Goal: Task Accomplishment & Management: Use online tool/utility

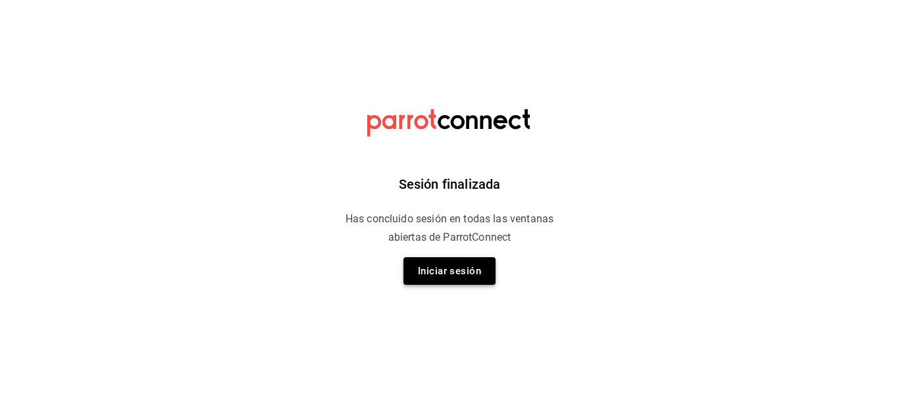
click at [471, 274] on button "Iniciar sesión" at bounding box center [450, 271] width 92 height 28
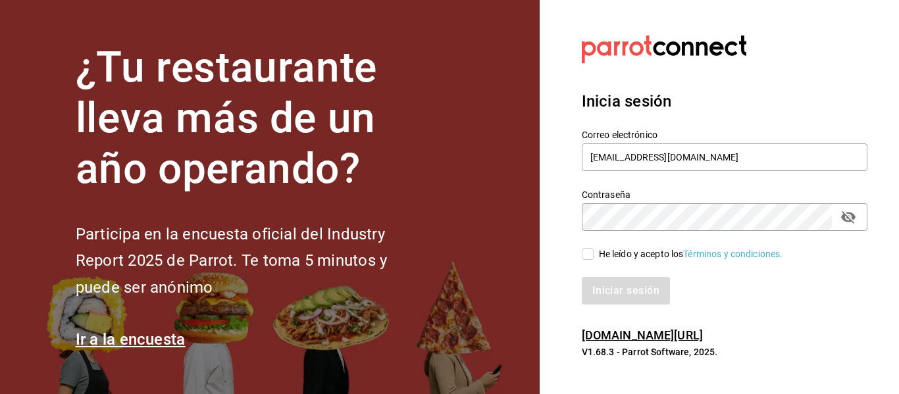
click at [595, 252] on span "He leído y acepto los Términos y condiciones." at bounding box center [689, 255] width 190 height 14
click at [594, 252] on input "He leído y acepto los Términos y condiciones." at bounding box center [588, 254] width 12 height 12
checkbox input "true"
click at [612, 284] on button "Iniciar sesión" at bounding box center [627, 291] width 90 height 28
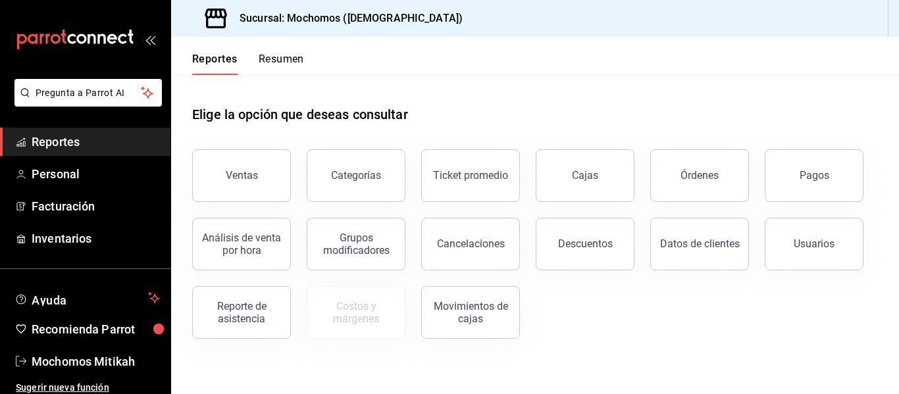
click at [211, 196] on button "Ventas" at bounding box center [241, 175] width 99 height 53
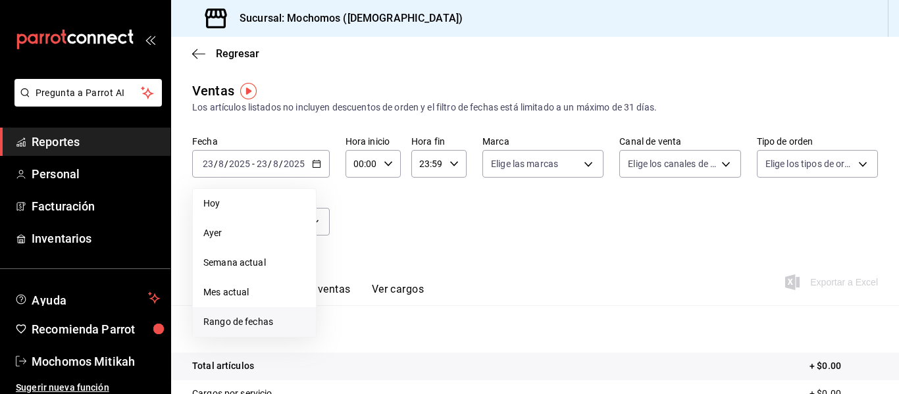
click at [243, 329] on span "Rango de fechas" at bounding box center [254, 322] width 102 height 14
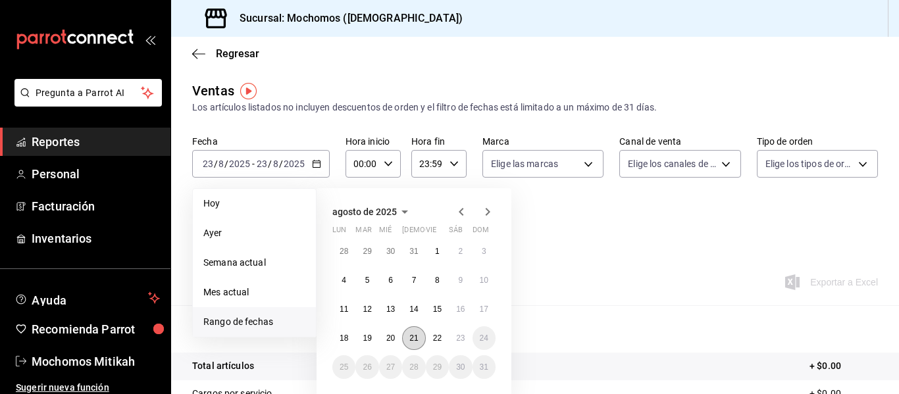
click at [409, 348] on button "21" at bounding box center [413, 339] width 23 height 24
click at [442, 338] on button "22" at bounding box center [437, 339] width 23 height 24
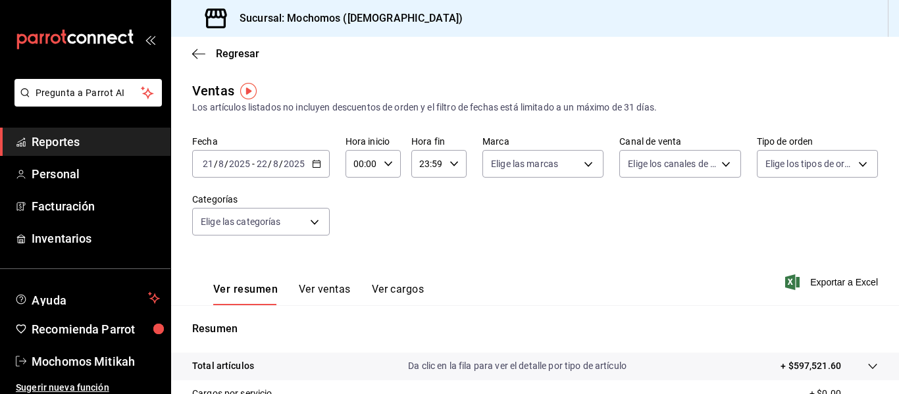
click at [395, 167] on div "00:00 Hora inicio" at bounding box center [373, 164] width 55 height 28
click at [360, 216] on button "05" at bounding box center [359, 224] width 22 height 26
type input "05:00"
click at [452, 160] on div at bounding box center [449, 197] width 899 height 394
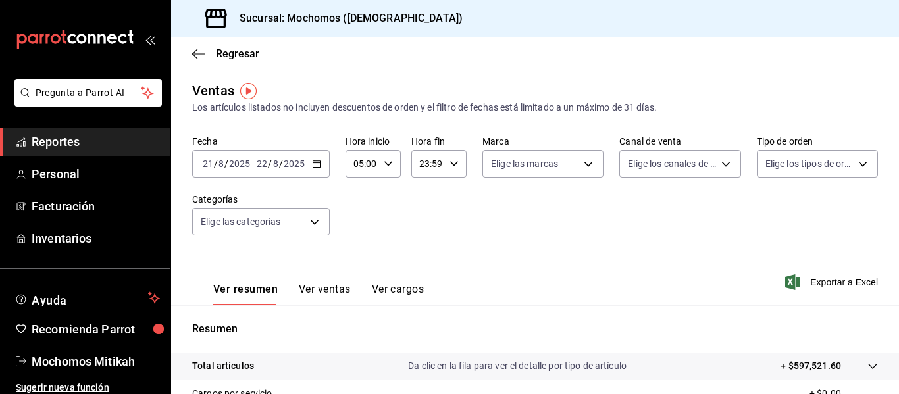
click at [451, 167] on icon "button" at bounding box center [454, 163] width 9 height 9
click at [425, 229] on button "05" at bounding box center [423, 224] width 22 height 26
type input "05:59"
click at [453, 197] on span "00" at bounding box center [450, 197] width 6 height 11
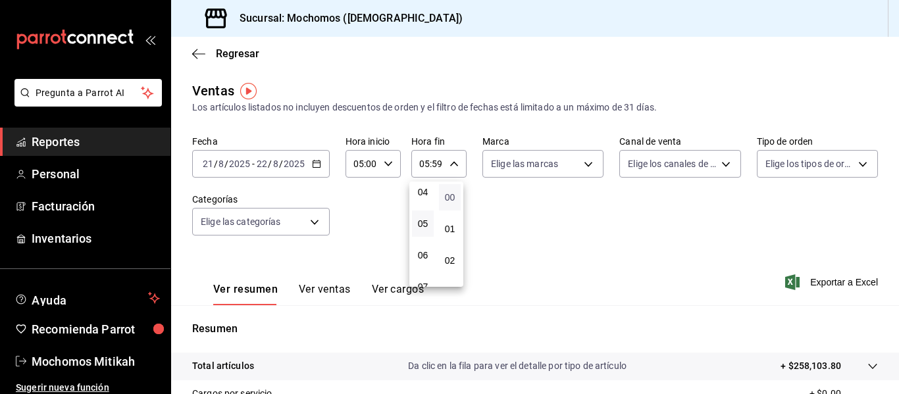
type input "05:00"
click at [561, 211] on div at bounding box center [449, 197] width 899 height 394
drag, startPoint x: 804, startPoint y: 281, endPoint x: 801, endPoint y: 289, distance: 8.3
click at [805, 281] on span "Exportar a Excel" at bounding box center [833, 283] width 90 height 16
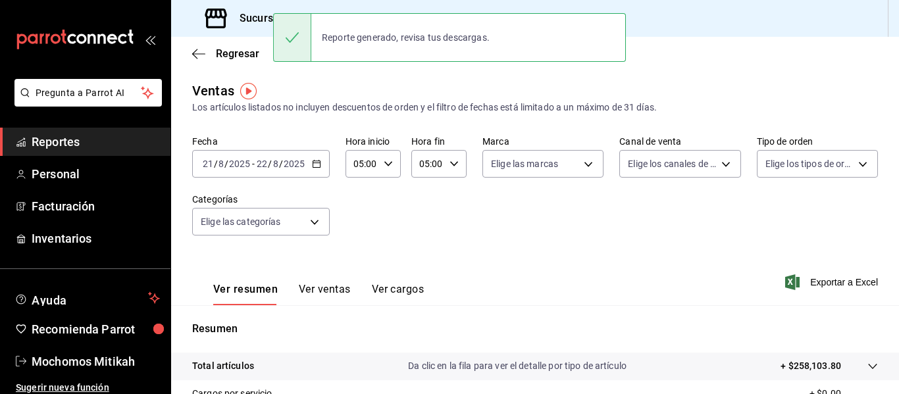
click at [313, 162] on icon "button" at bounding box center [316, 163] width 9 height 9
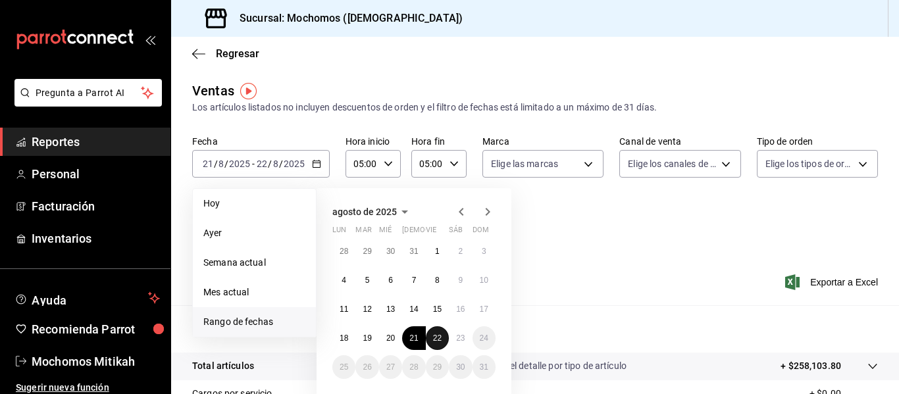
click at [439, 342] on abbr "22" at bounding box center [437, 338] width 9 height 9
click at [461, 341] on abbr "23" at bounding box center [460, 338] width 9 height 9
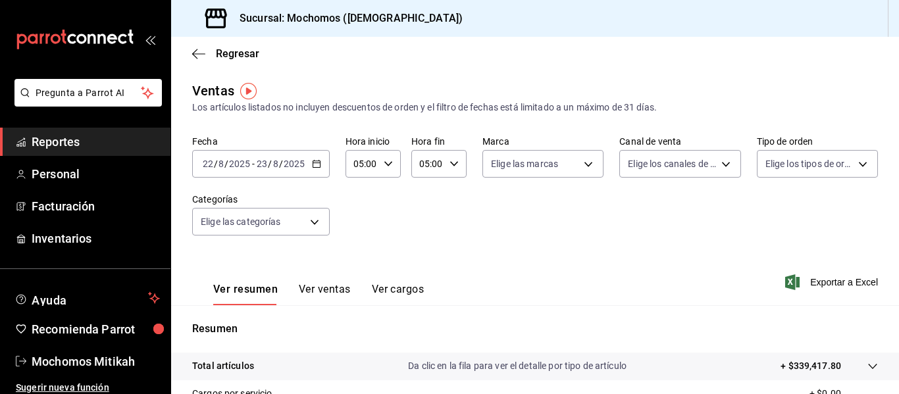
click at [377, 167] on input "05:00" at bounding box center [362, 164] width 33 height 26
click at [316, 162] on div at bounding box center [449, 197] width 899 height 394
click at [321, 163] on div "2025-08-22 22 / 8 / 2025 - 2025-08-23 23 / 8 / 2025" at bounding box center [261, 164] width 138 height 28
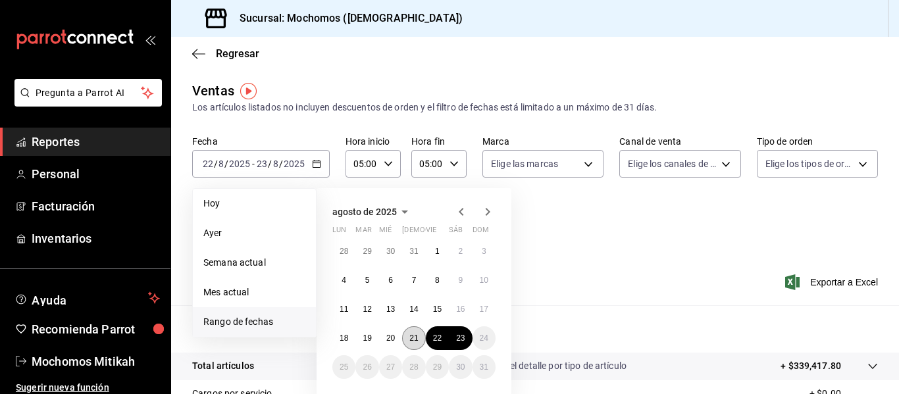
click at [419, 340] on button "21" at bounding box center [413, 339] width 23 height 24
click at [437, 341] on abbr "22" at bounding box center [437, 338] width 9 height 9
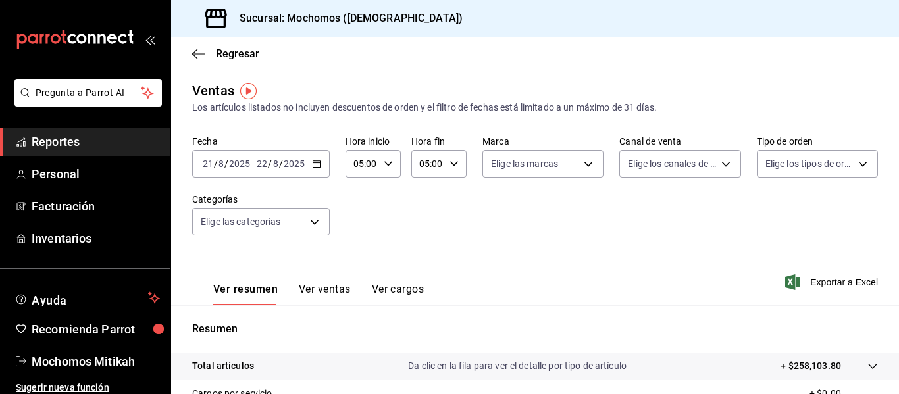
click at [313, 169] on div "2025-08-21 21 / 8 / 2025 - 2025-08-22 22 / 8 / 2025" at bounding box center [261, 164] width 138 height 28
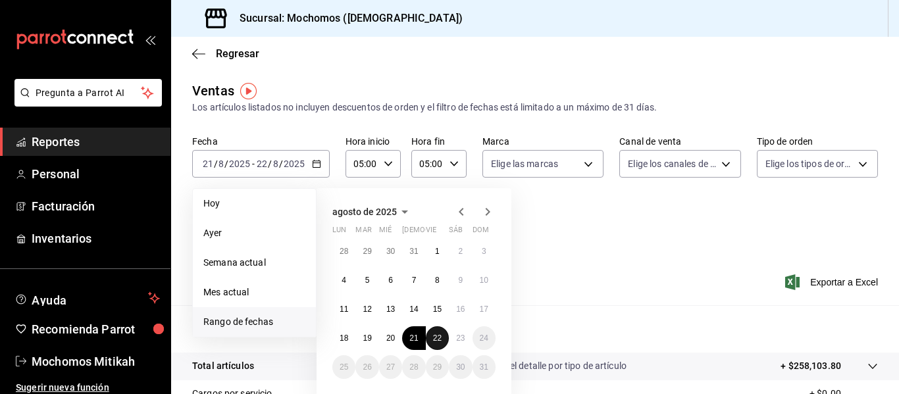
click at [441, 338] on abbr "22" at bounding box center [437, 338] width 9 height 9
click at [394, 336] on abbr "20" at bounding box center [391, 338] width 9 height 9
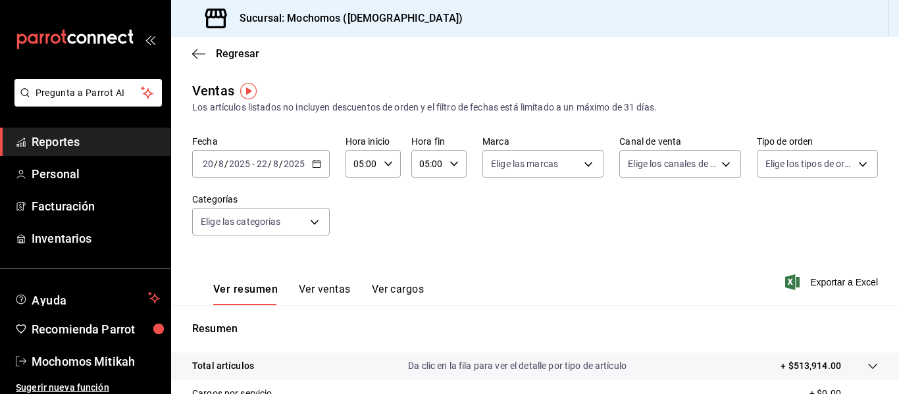
click at [317, 165] on icon "button" at bounding box center [316, 163] width 9 height 9
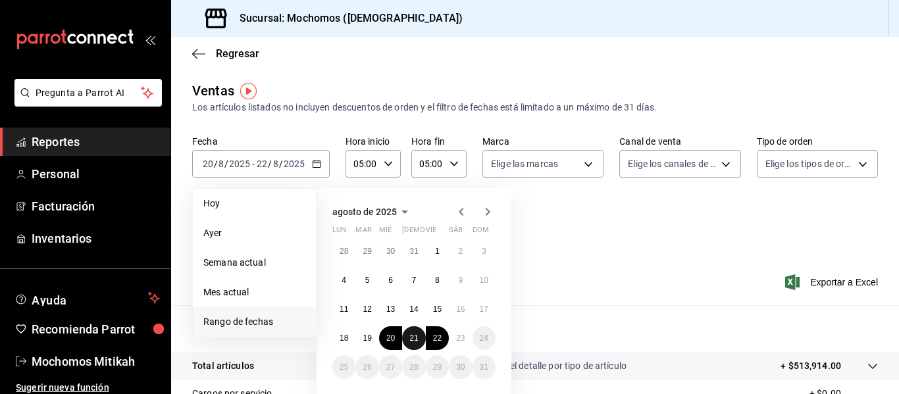
click at [415, 331] on button "21" at bounding box center [413, 339] width 23 height 24
click at [431, 338] on button "22" at bounding box center [437, 339] width 23 height 24
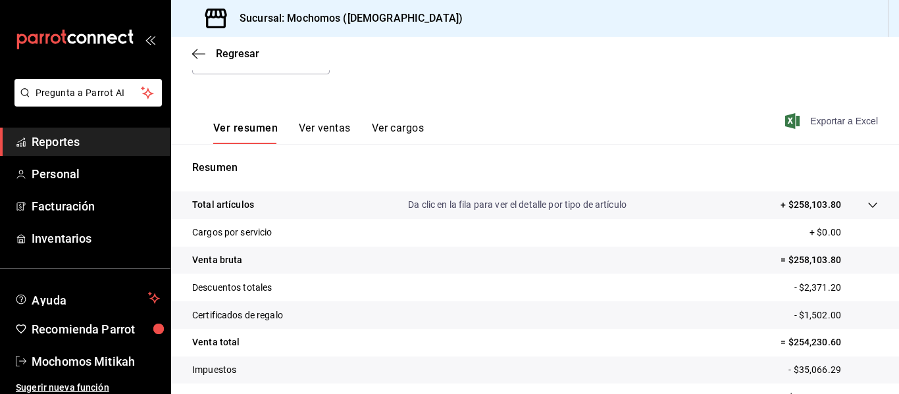
scroll to position [105, 0]
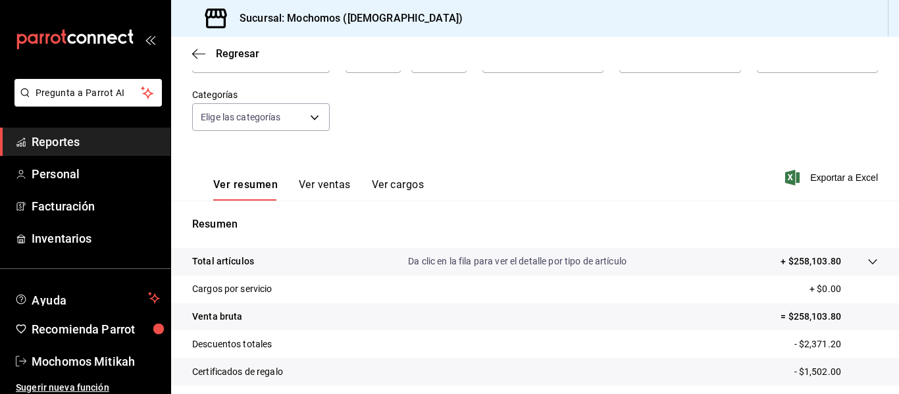
click at [820, 176] on span "Exportar a Excel" at bounding box center [833, 178] width 90 height 16
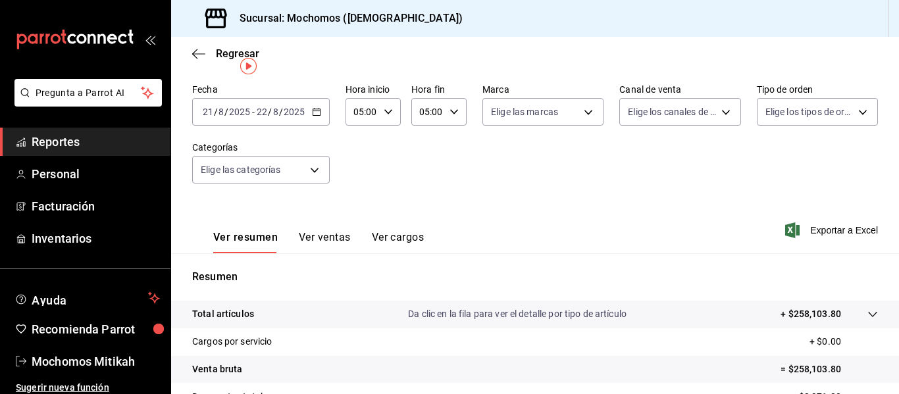
scroll to position [0, 0]
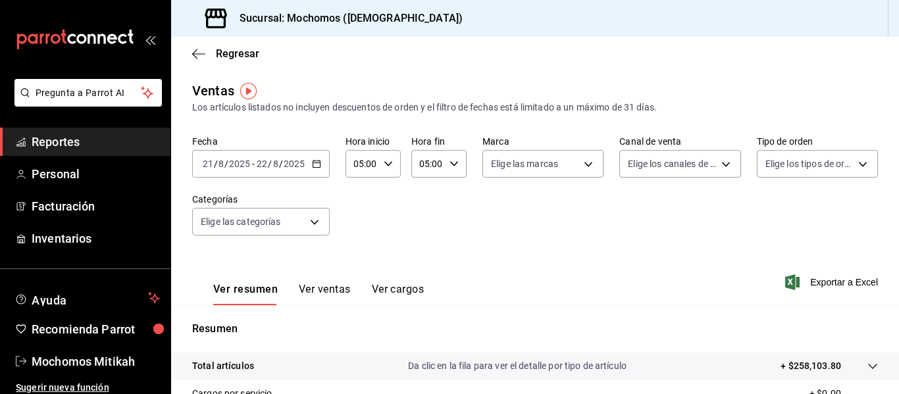
click at [318, 159] on icon "button" at bounding box center [316, 163] width 9 height 9
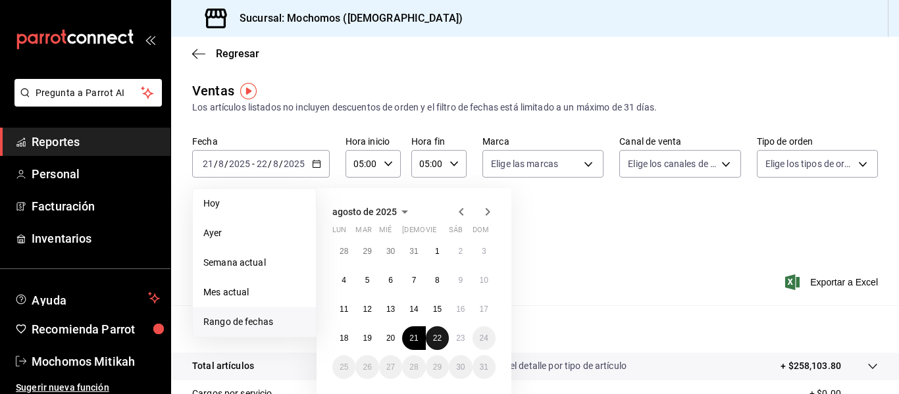
click at [432, 343] on button "22" at bounding box center [437, 339] width 23 height 24
click at [458, 346] on button "23" at bounding box center [460, 339] width 23 height 24
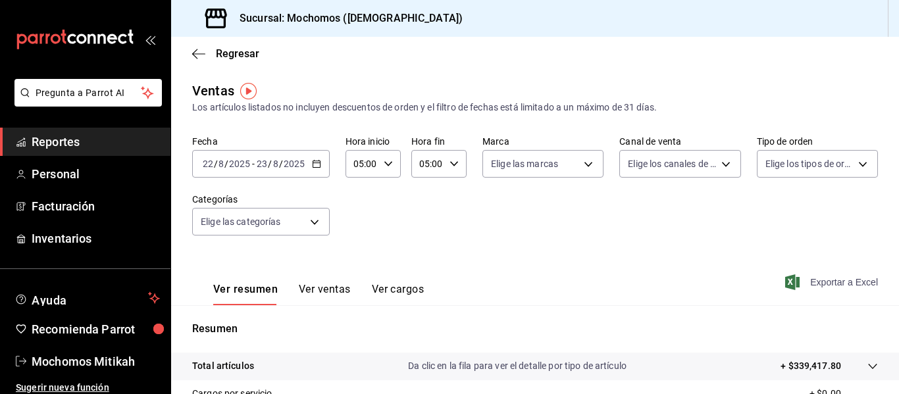
click at [829, 285] on span "Exportar a Excel" at bounding box center [833, 283] width 90 height 16
